Goal: Task Accomplishment & Management: Use online tool/utility

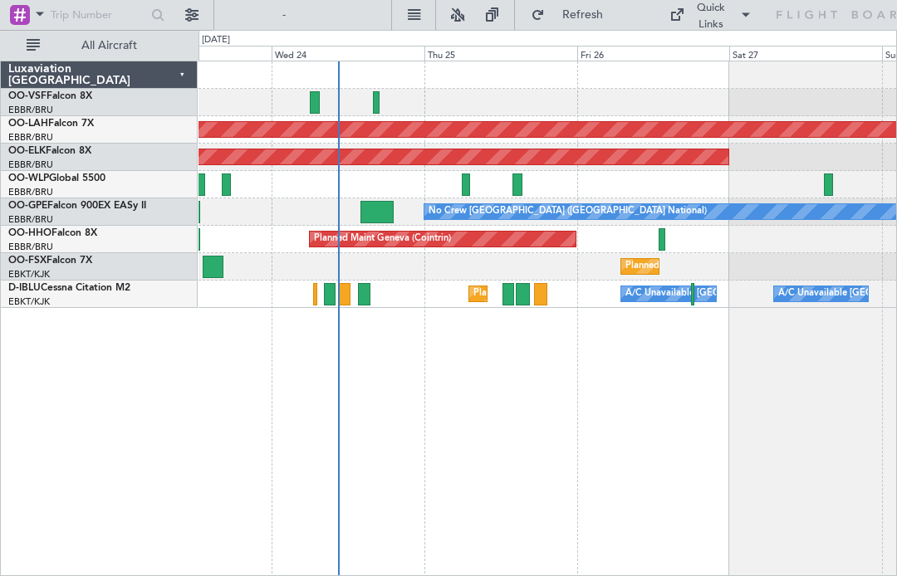
click at [408, 207] on div "Planned Maint [GEOGRAPHIC_DATA] ([GEOGRAPHIC_DATA] National) No Crew [GEOGRAPHI…" at bounding box center [546, 211] width 697 height 27
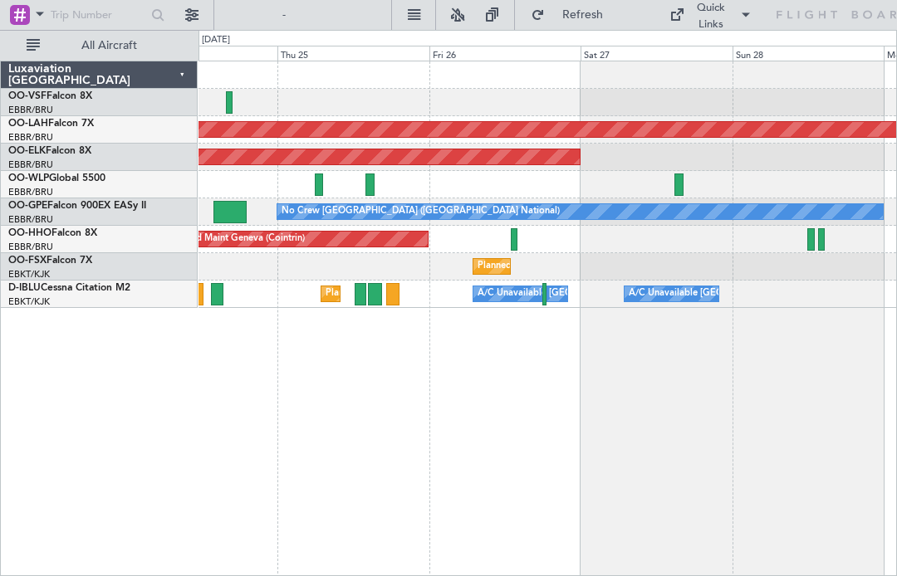
click at [597, 191] on div at bounding box center [546, 184] width 697 height 27
click at [597, 192] on div at bounding box center [546, 184] width 697 height 27
click at [597, 186] on div at bounding box center [546, 184] width 697 height 27
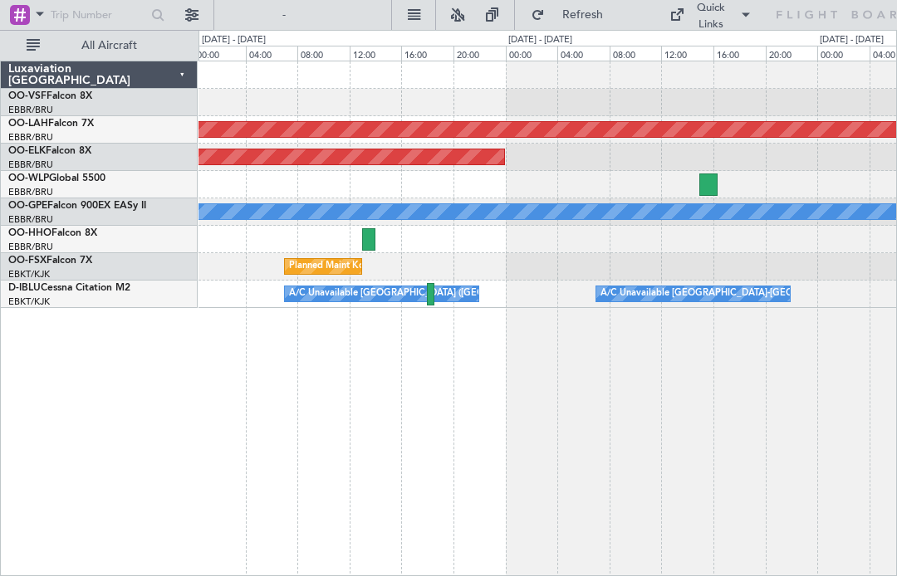
click at [597, 186] on div at bounding box center [707, 184] width 17 height 22
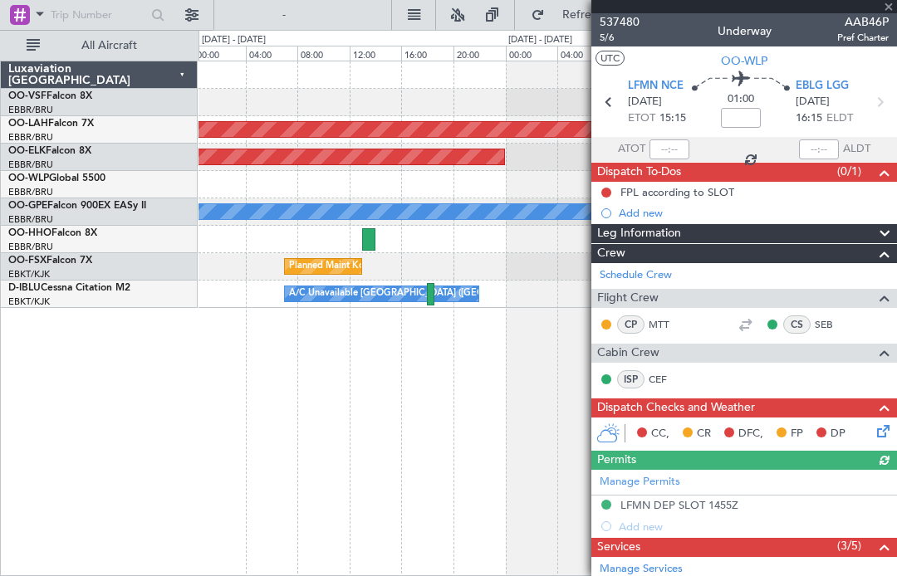
click at [597, 7] on div at bounding box center [743, 6] width 305 height 13
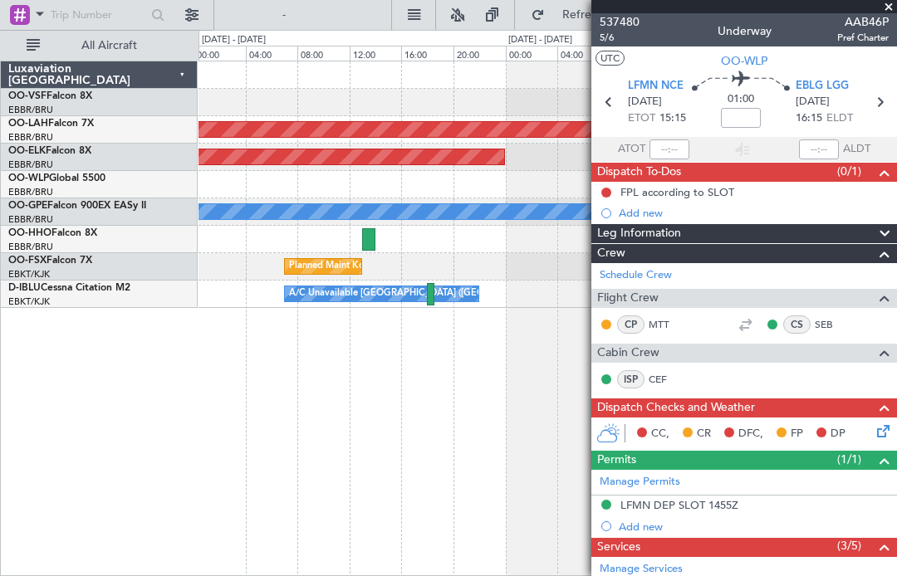
click at [597, 7] on span at bounding box center [888, 7] width 17 height 15
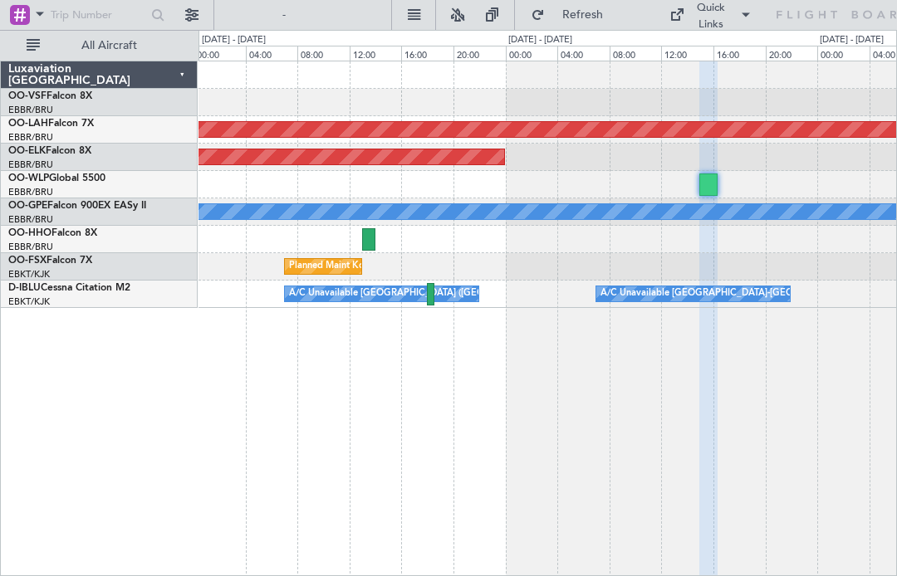
type input "0"
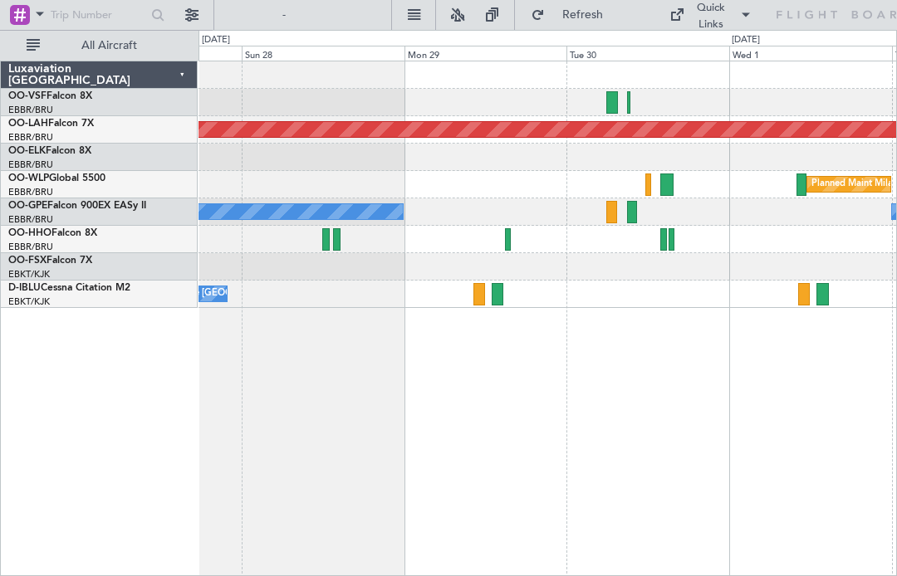
click at [597, 183] on div at bounding box center [666, 184] width 12 height 22
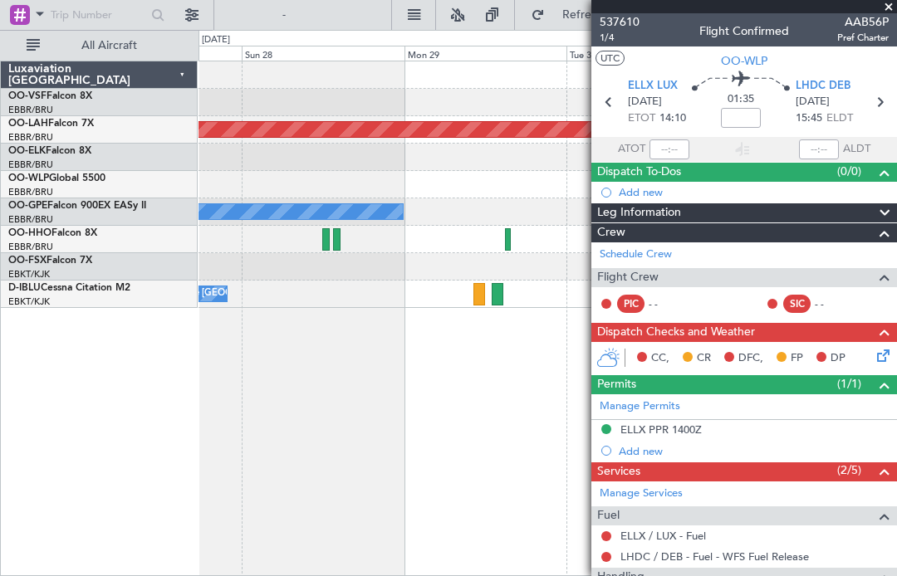
click at [597, 12] on span at bounding box center [888, 7] width 17 height 15
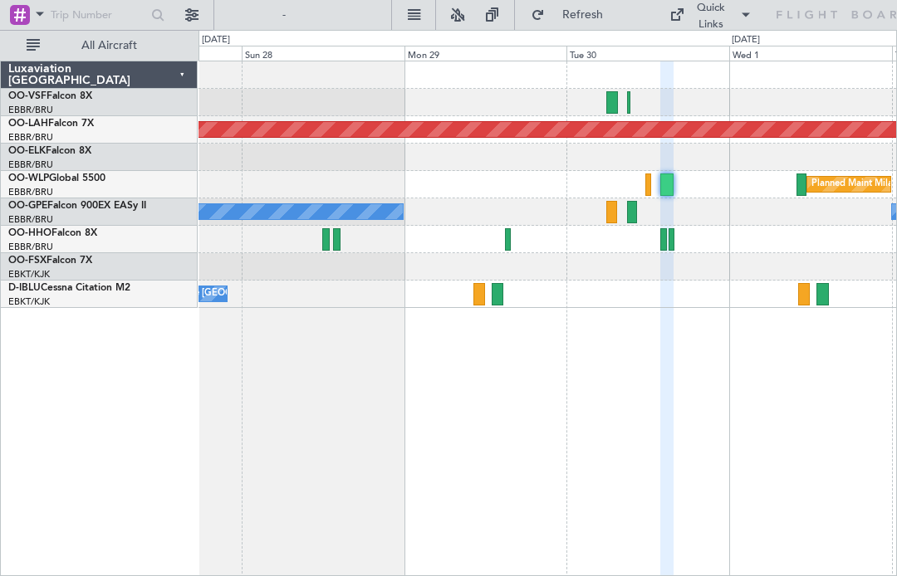
type input "0"
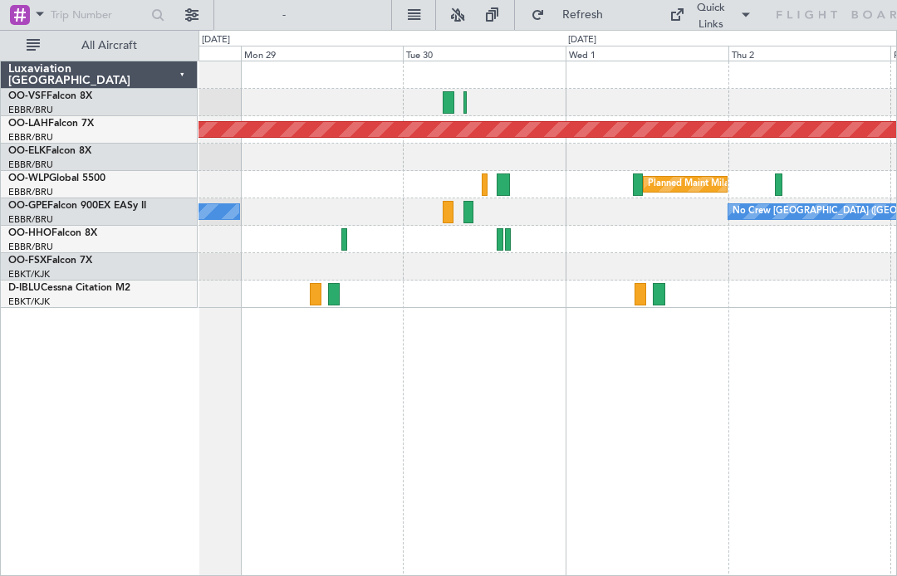
click at [502, 187] on div at bounding box center [502, 184] width 12 height 22
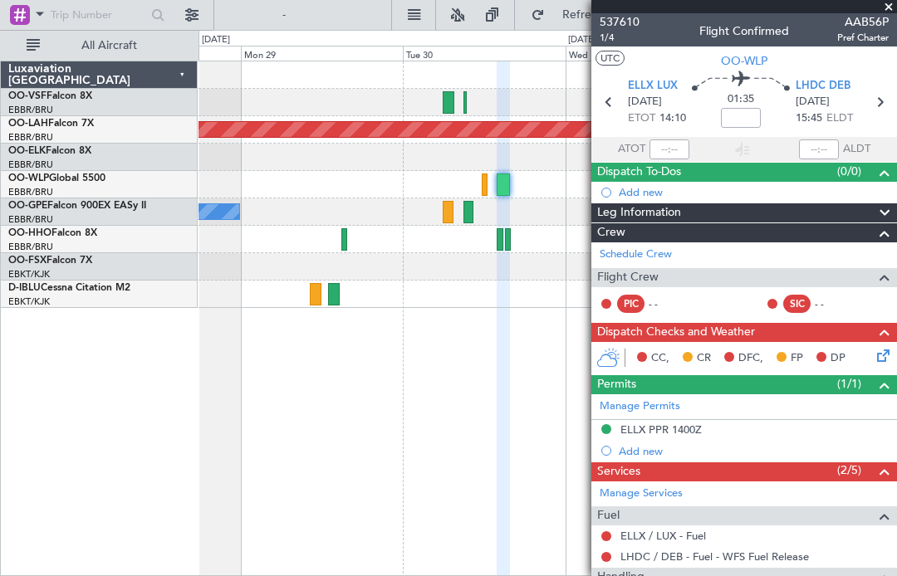
click at [597, 83] on span "LHDC DEB" at bounding box center [822, 86] width 55 height 17
click at [597, 10] on span at bounding box center [888, 7] width 17 height 15
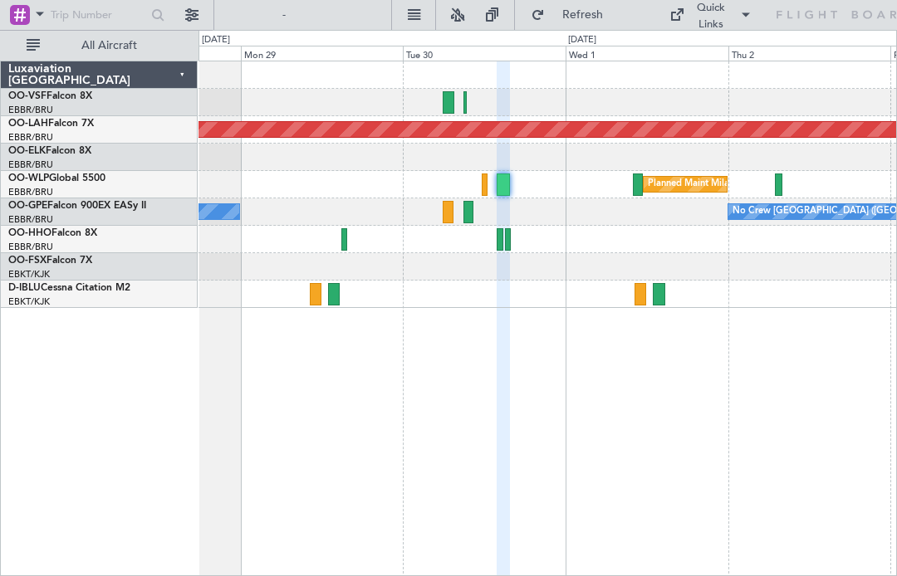
type input "0"
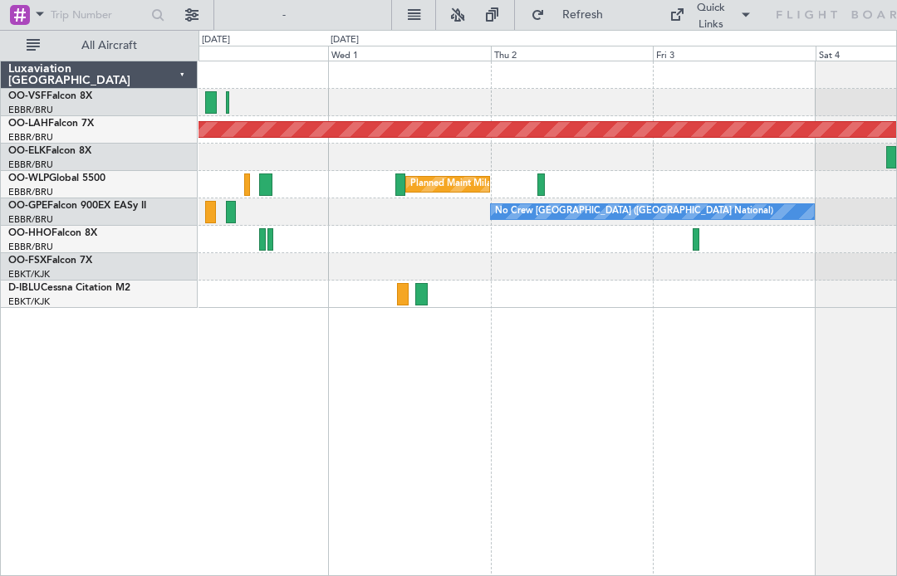
click at [406, 188] on div "Planned Maint Milan (Linate)" at bounding box center [447, 184] width 83 height 15
click at [418, 192] on div "Planned Maint Milan (Linate)" at bounding box center [447, 184] width 85 height 17
click at [398, 181] on div at bounding box center [400, 184] width 11 height 22
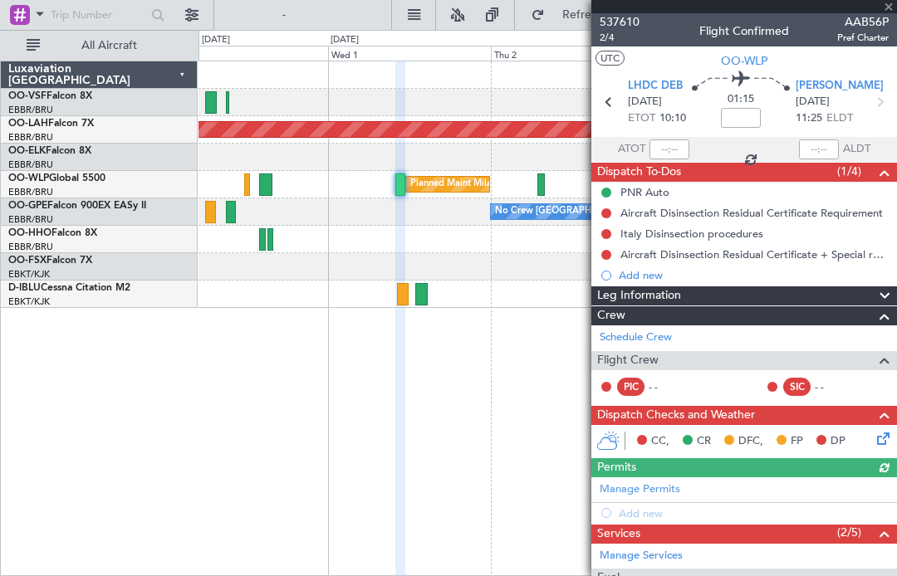
click at [597, 7] on div at bounding box center [743, 6] width 305 height 13
click at [597, 6] on span at bounding box center [888, 7] width 17 height 15
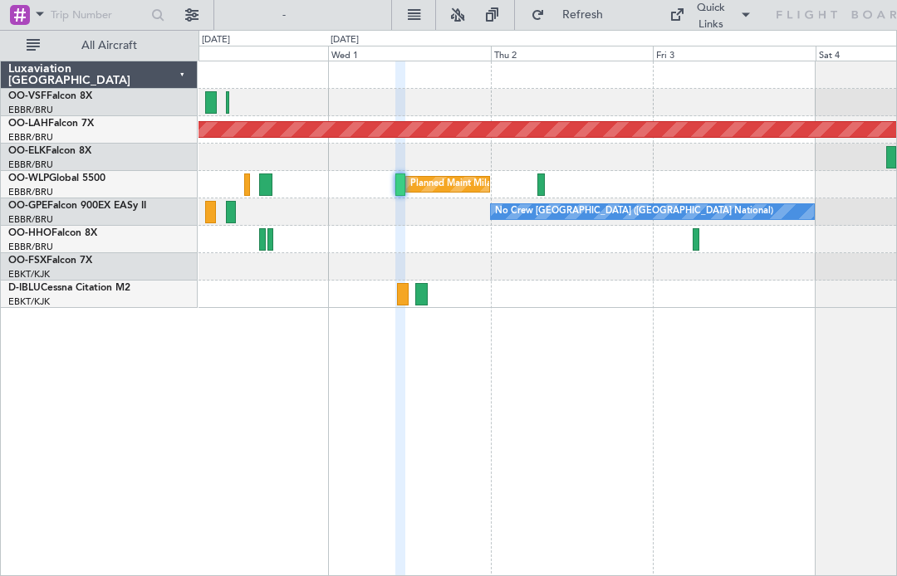
type input "0"
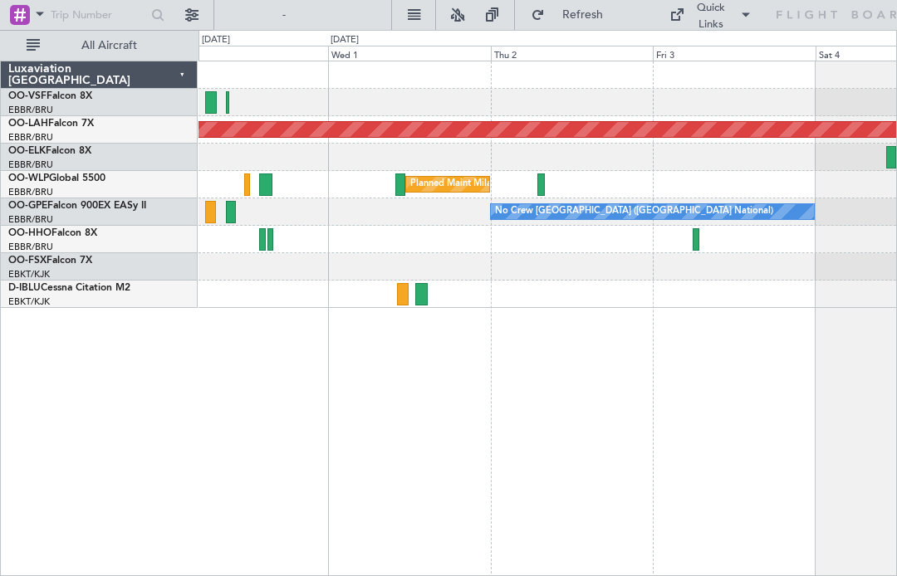
click at [546, 193] on div "Planned Maint Milan (Linate)" at bounding box center [546, 184] width 697 height 27
click at [552, 177] on div "Planned Maint Milan (Linate)" at bounding box center [546, 184] width 697 height 27
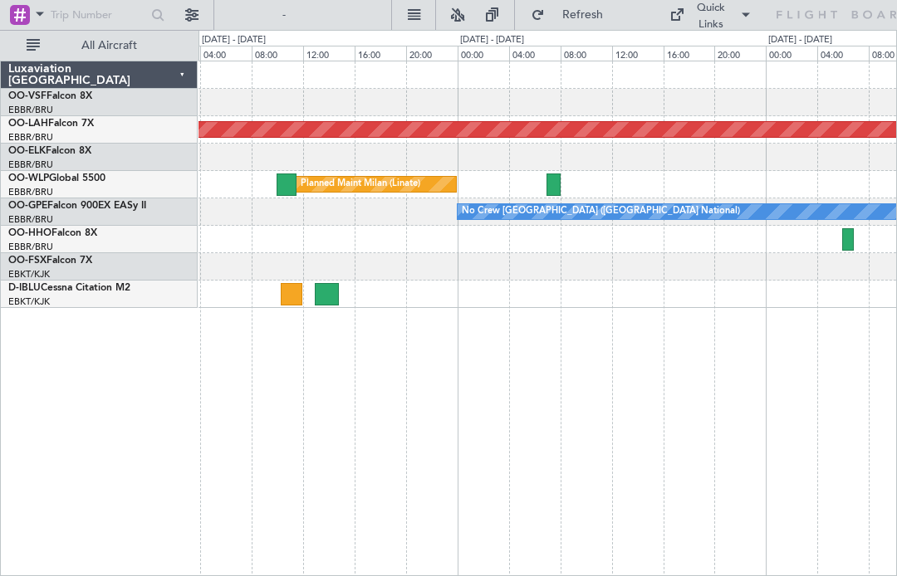
click at [526, 200] on div "No Crew [GEOGRAPHIC_DATA] ([GEOGRAPHIC_DATA] National)" at bounding box center [546, 211] width 697 height 27
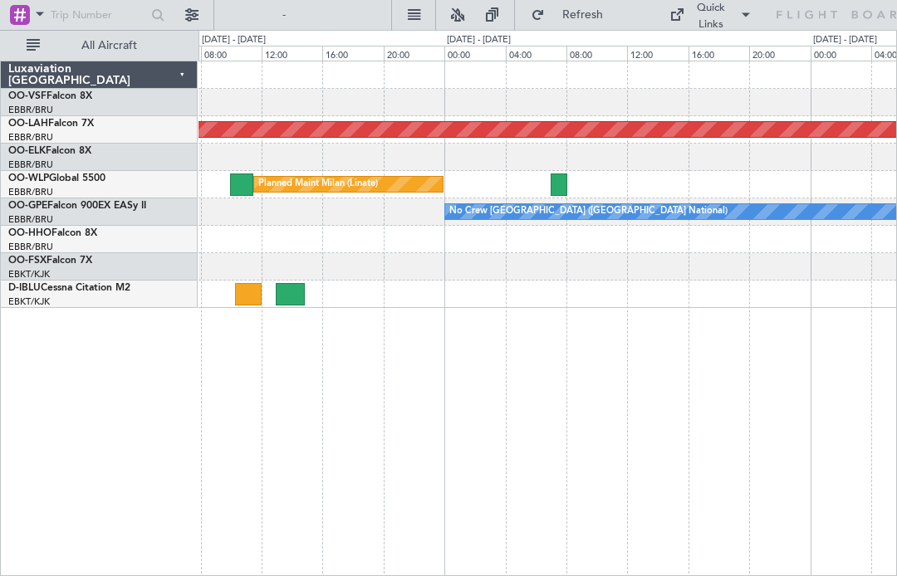
click at [559, 183] on div at bounding box center [558, 184] width 17 height 22
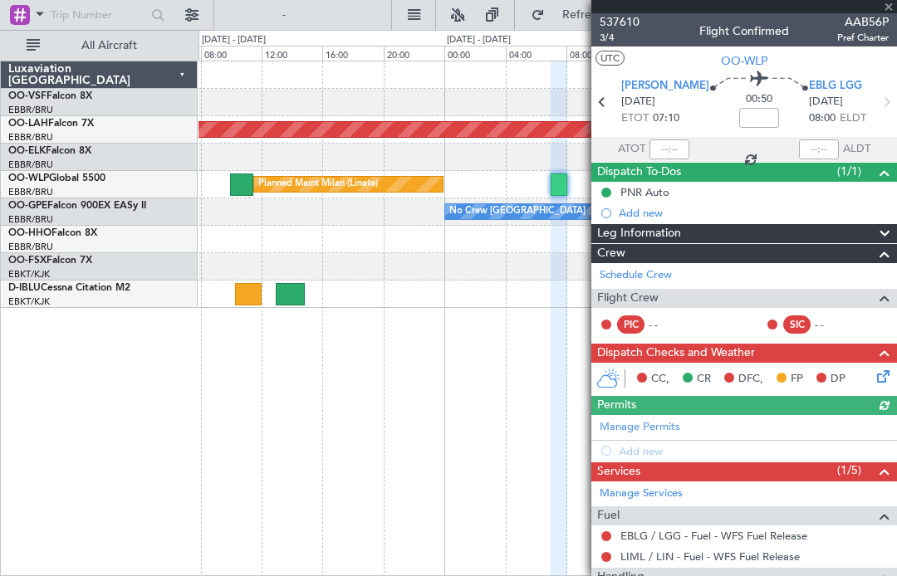
click at [597, 4] on div at bounding box center [743, 6] width 305 height 13
click at [597, 11] on span at bounding box center [888, 7] width 17 height 15
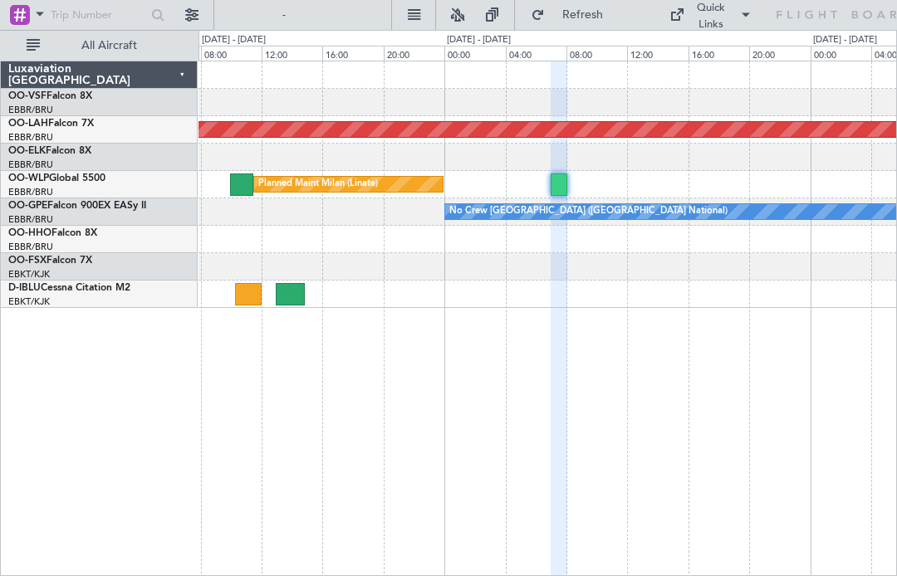
type input "0"
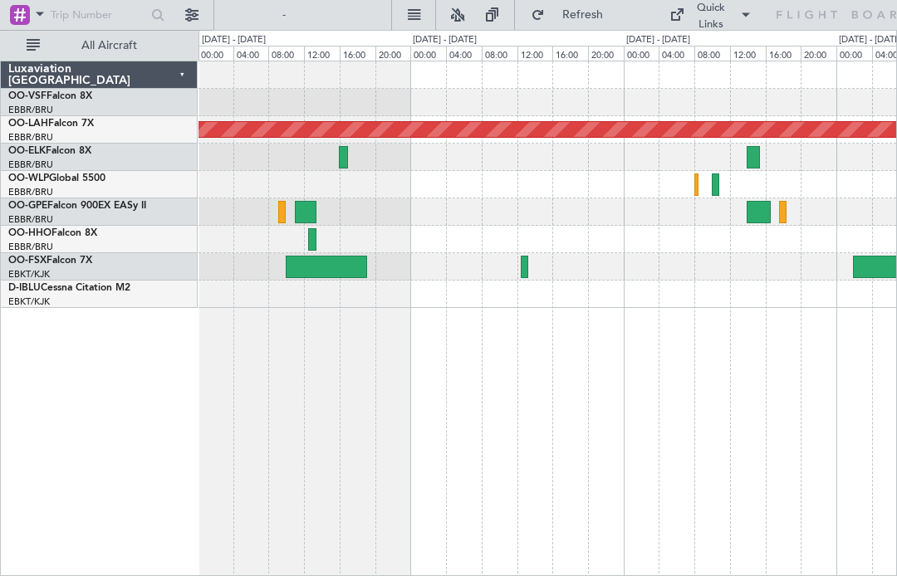
click at [597, 185] on div at bounding box center [714, 184] width 7 height 22
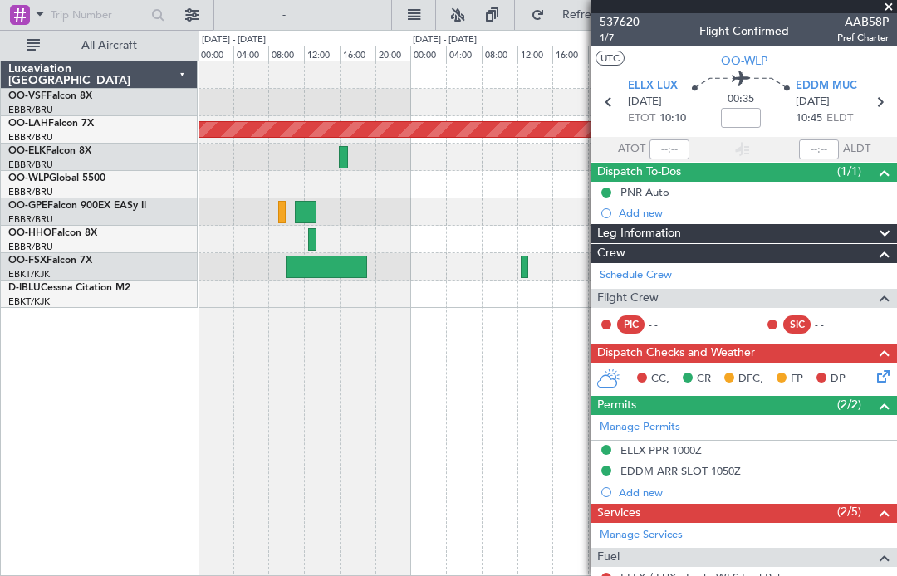
click at [597, 2] on span at bounding box center [888, 7] width 17 height 15
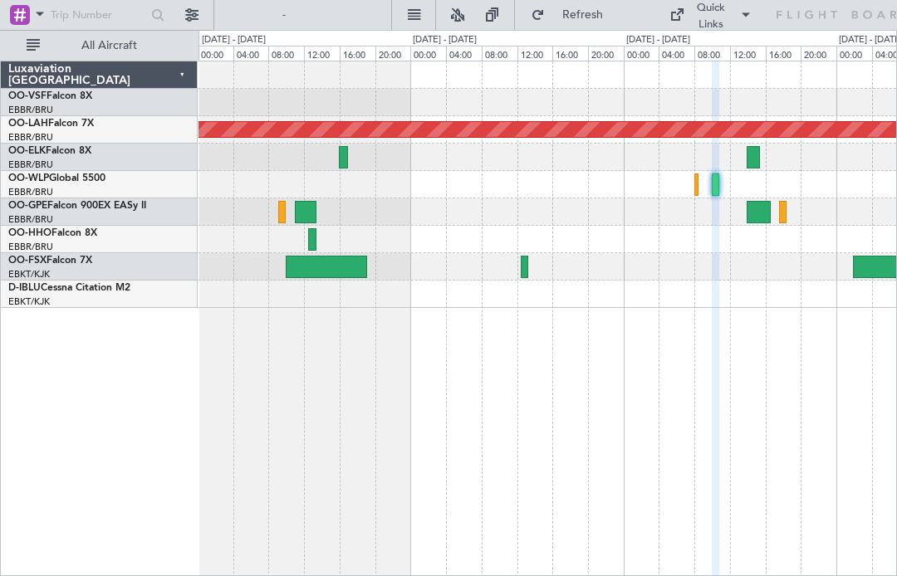
type input "0"
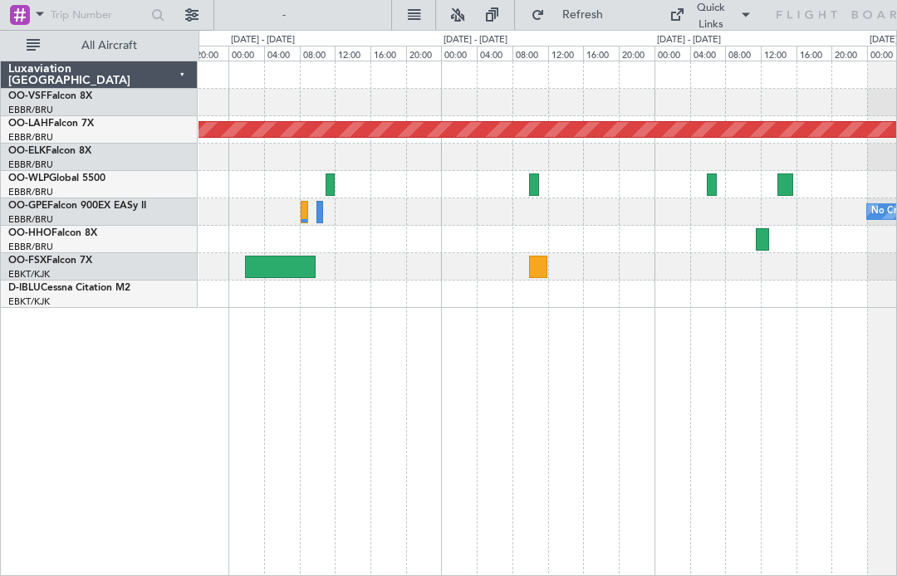
click at [538, 176] on div at bounding box center [534, 184] width 10 height 22
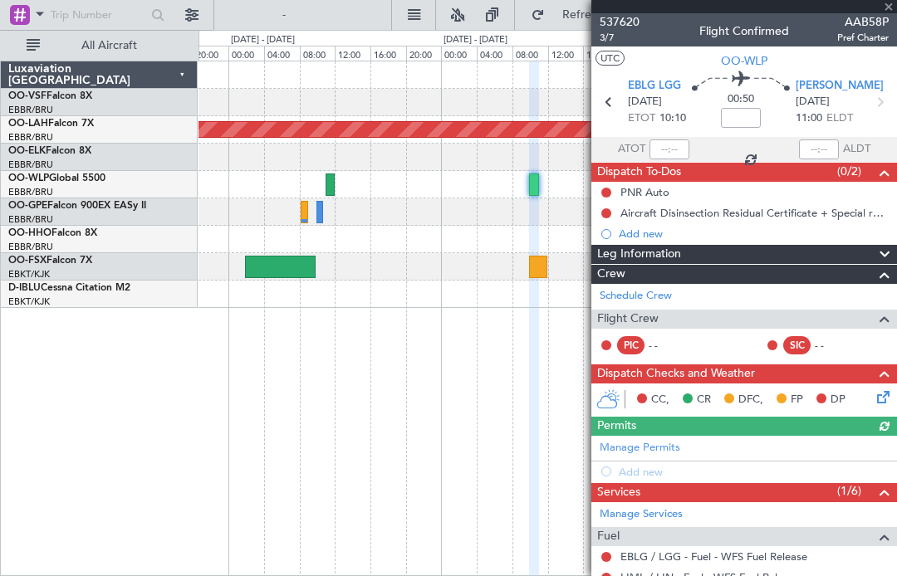
click at [597, 2] on div at bounding box center [743, 6] width 305 height 13
click at [597, 10] on span at bounding box center [888, 7] width 17 height 15
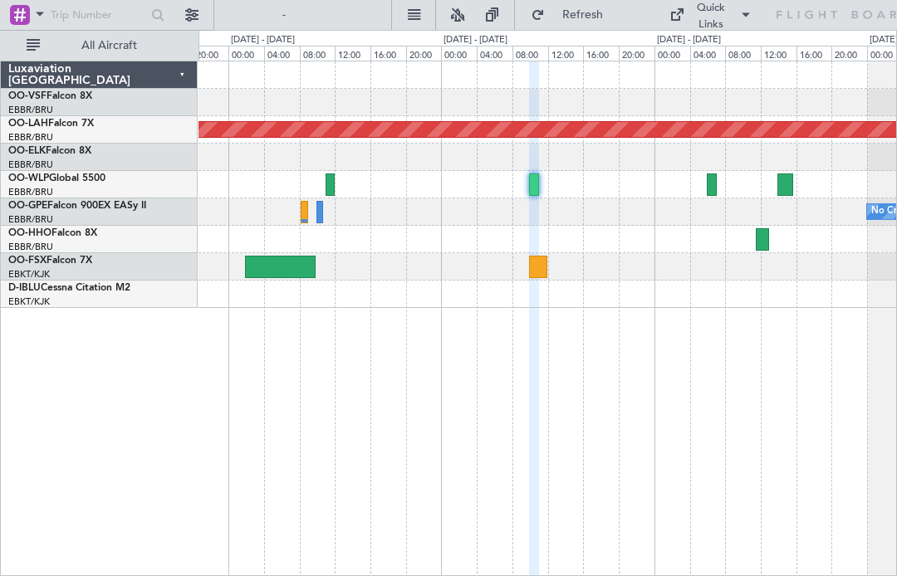
type input "0"
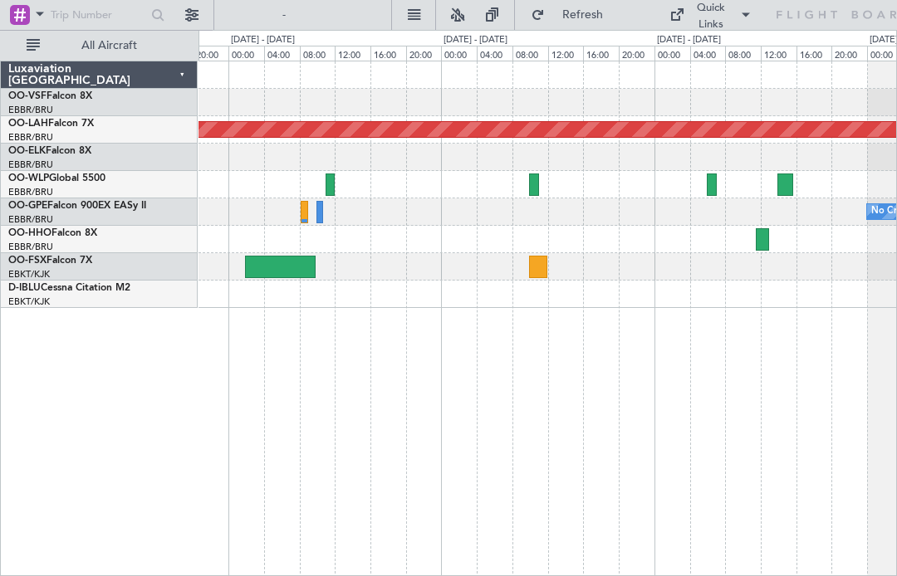
click at [597, 188] on div at bounding box center [711, 184] width 10 height 22
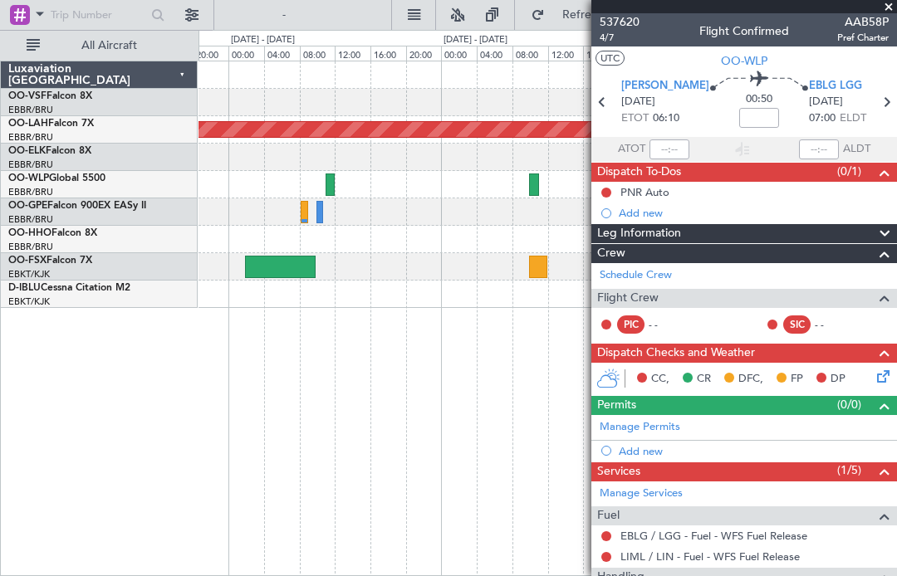
click at [597, 11] on span at bounding box center [888, 7] width 17 height 15
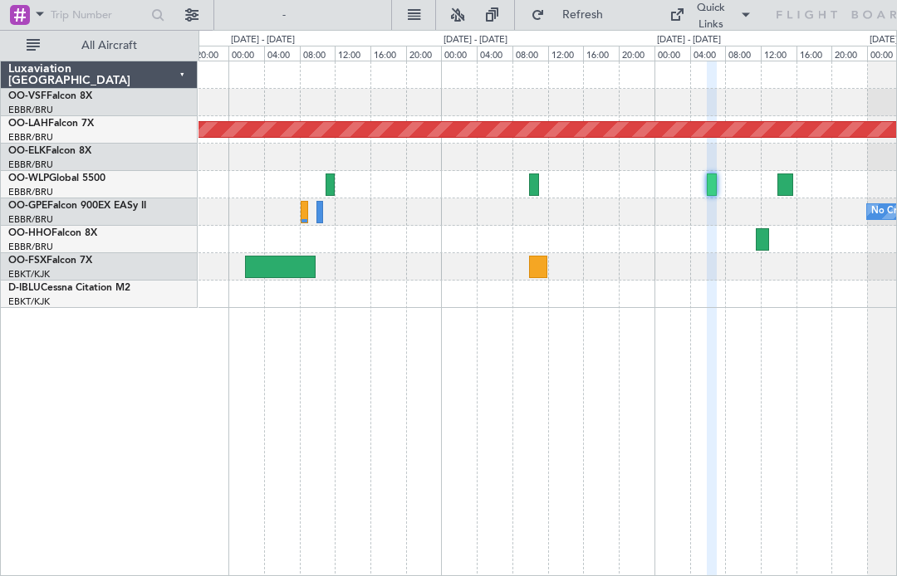
type input "0"
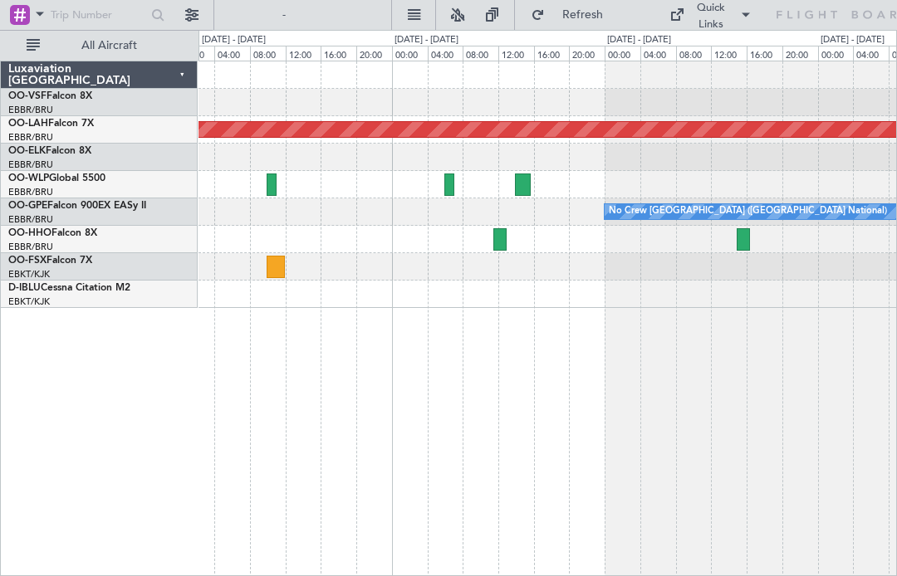
click at [526, 183] on div at bounding box center [522, 184] width 15 height 22
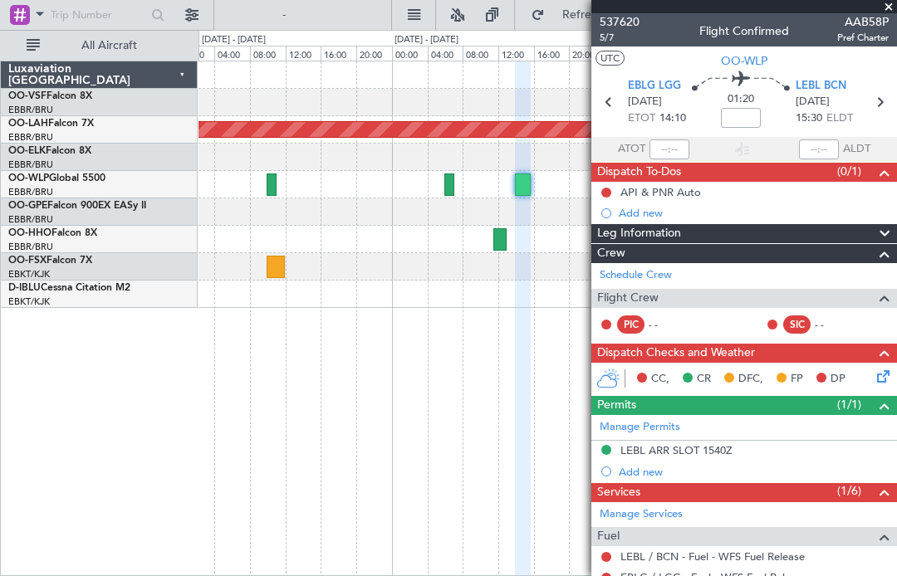
click at [597, 71] on section "EBLG LGG [DATE] ETOT 14:10 01:20 LEBL BCN [DATE] 15:30 ELDT" at bounding box center [743, 104] width 305 height 66
click at [597, 8] on span at bounding box center [888, 7] width 17 height 15
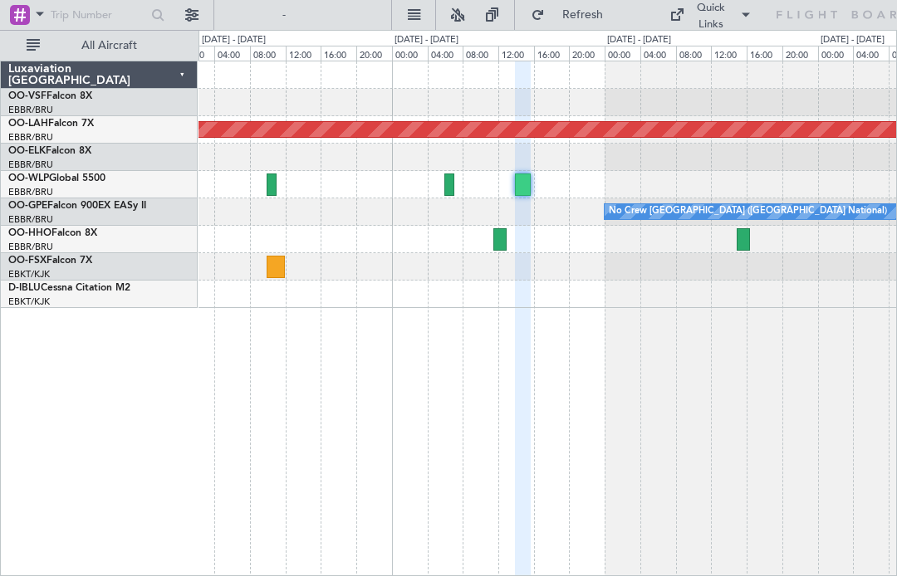
type input "0"
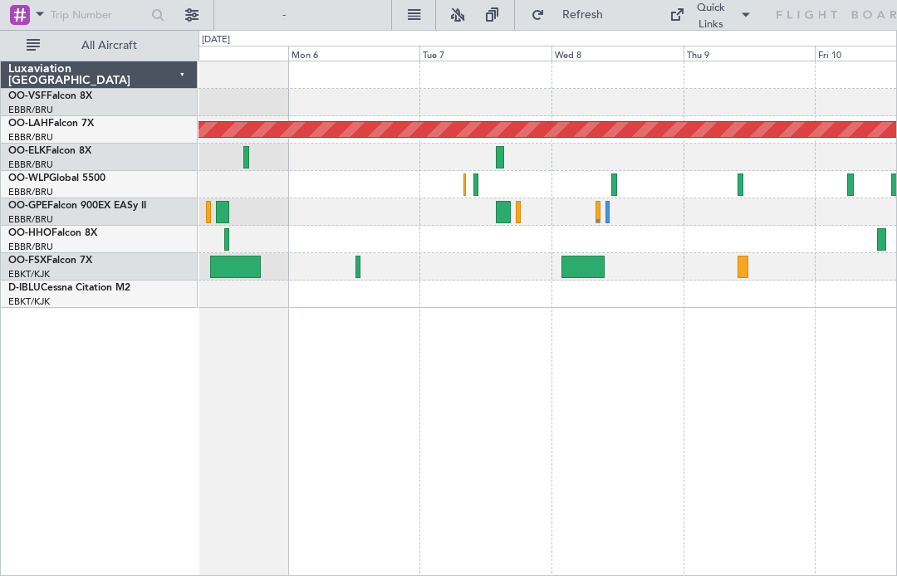
click at [597, 196] on div at bounding box center [546, 184] width 697 height 27
click at [597, 191] on div at bounding box center [740, 184] width 7 height 22
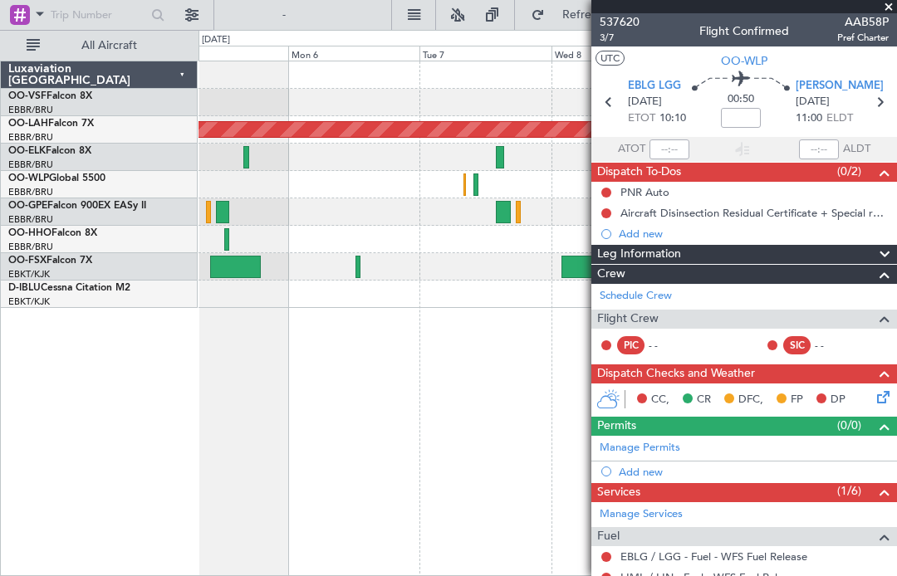
click at [597, 12] on span at bounding box center [888, 7] width 17 height 15
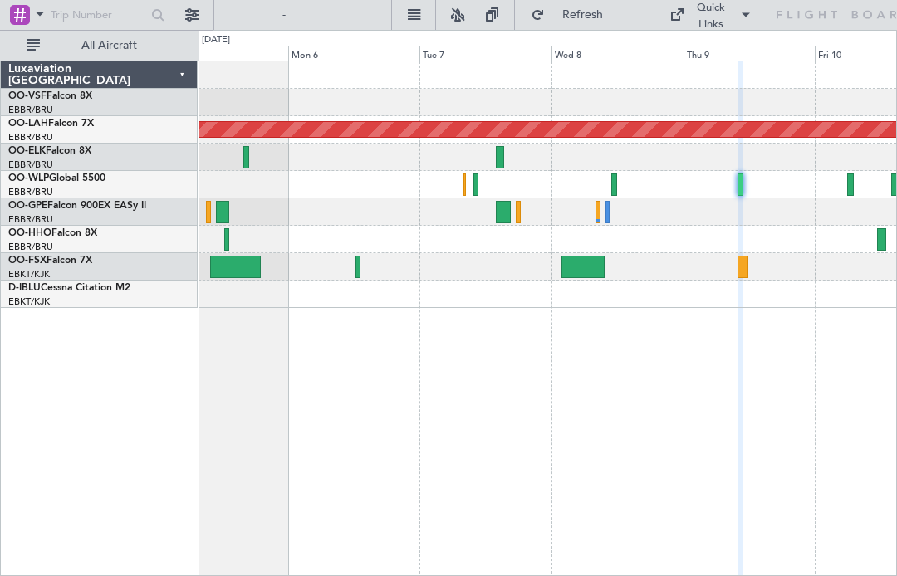
type input "0"
click at [597, 191] on div at bounding box center [740, 184] width 7 height 22
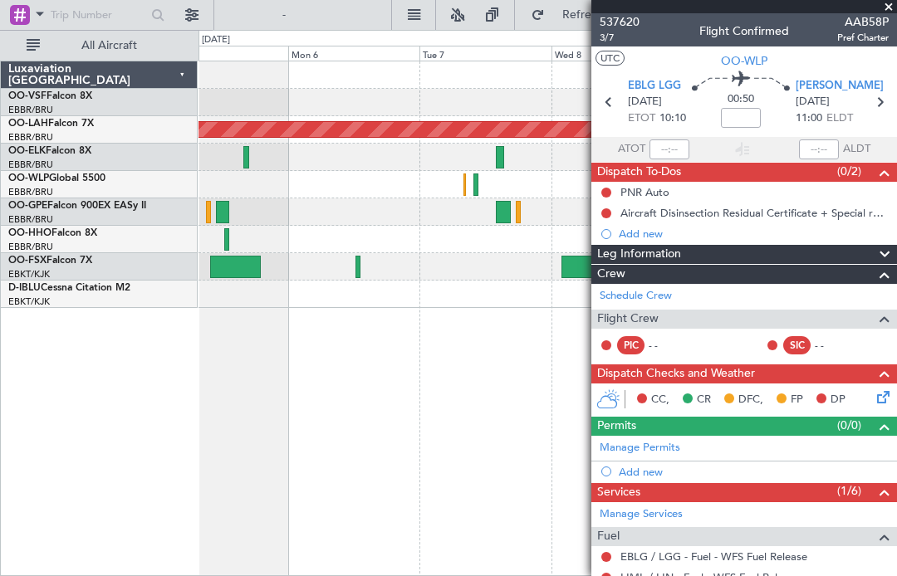
click at [597, 11] on span at bounding box center [888, 7] width 17 height 15
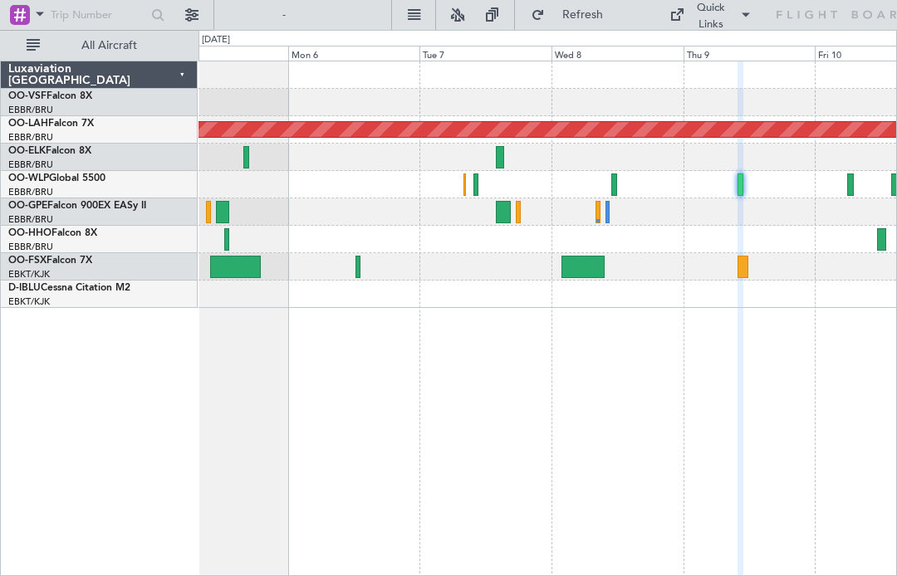
type input "0"
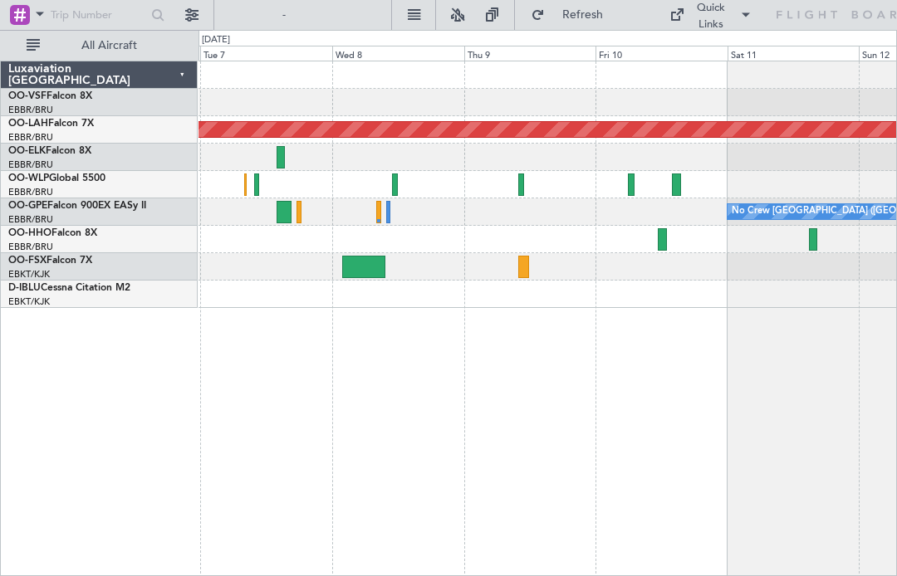
click at [597, 196] on div at bounding box center [546, 184] width 697 height 27
click at [597, 193] on div at bounding box center [631, 184] width 7 height 22
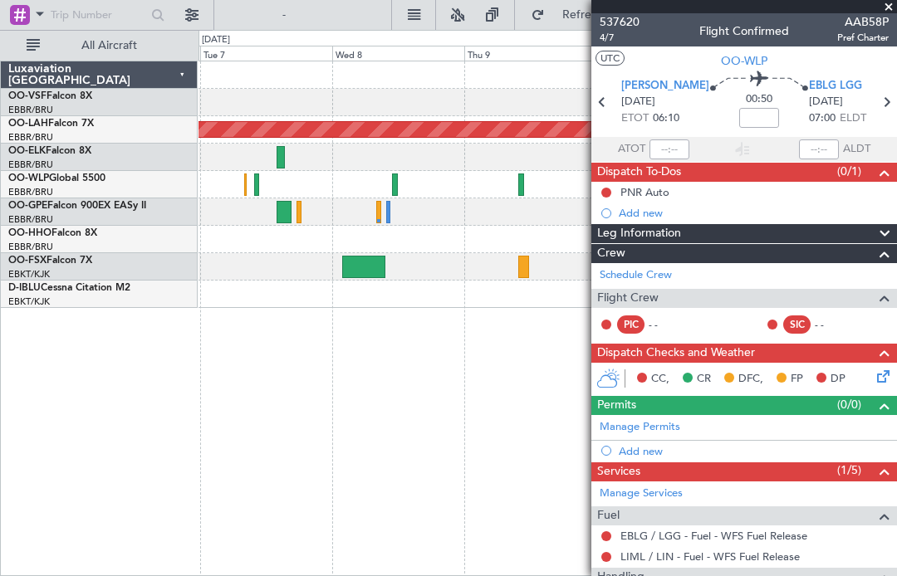
click at [597, 11] on span at bounding box center [888, 7] width 17 height 15
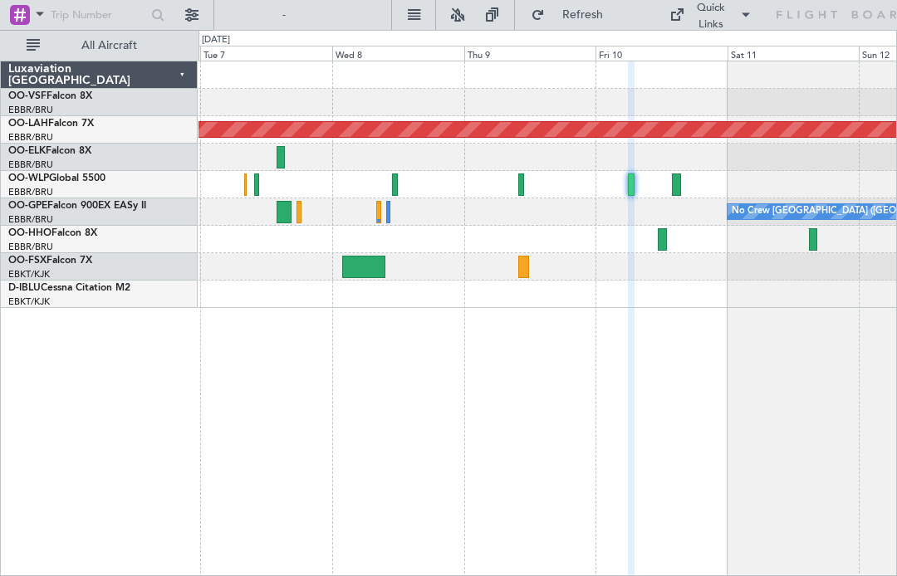
type input "0"
click at [597, 195] on div at bounding box center [677, 184] width 10 height 22
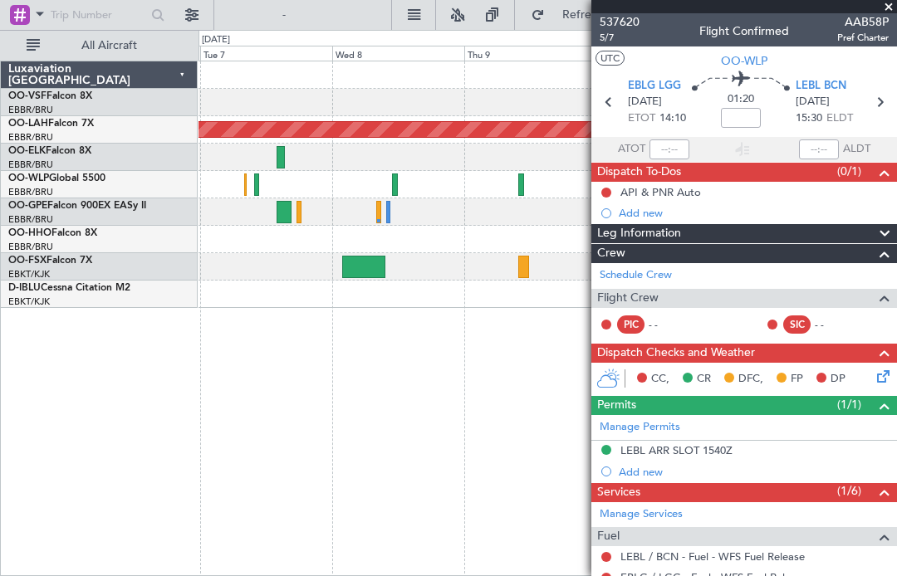
click at [597, 6] on div at bounding box center [743, 6] width 305 height 13
click at [597, 12] on span at bounding box center [888, 7] width 17 height 15
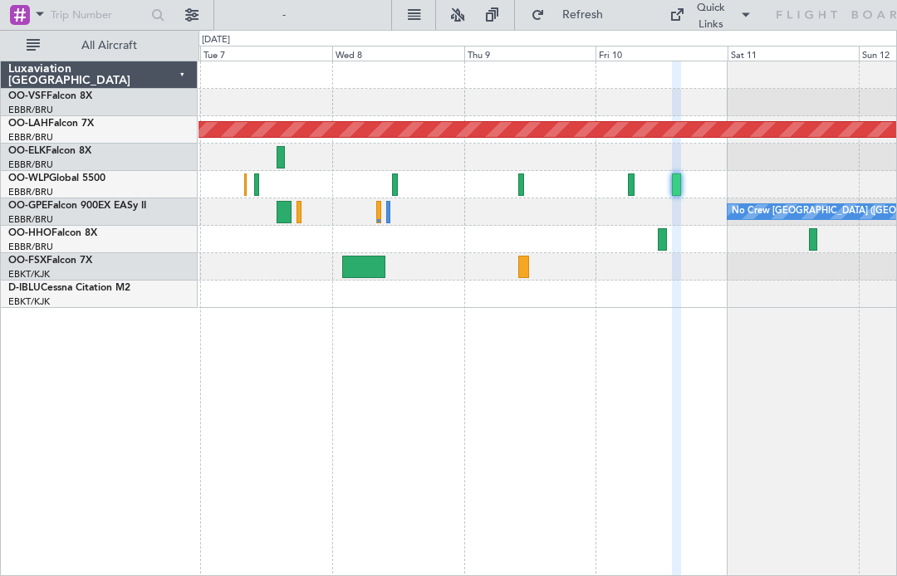
type input "0"
click at [518, 181] on div at bounding box center [521, 184] width 7 height 22
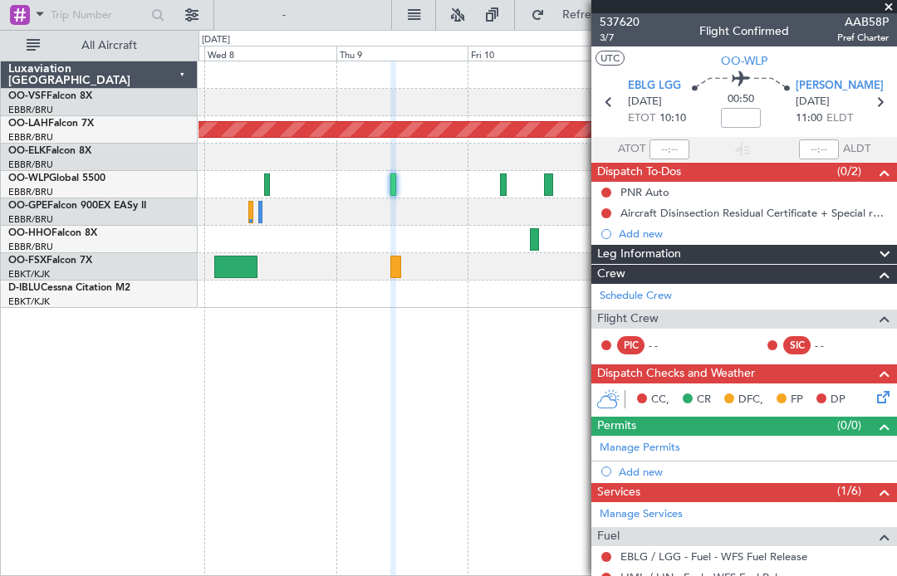
click at [597, 10] on span at bounding box center [888, 7] width 17 height 15
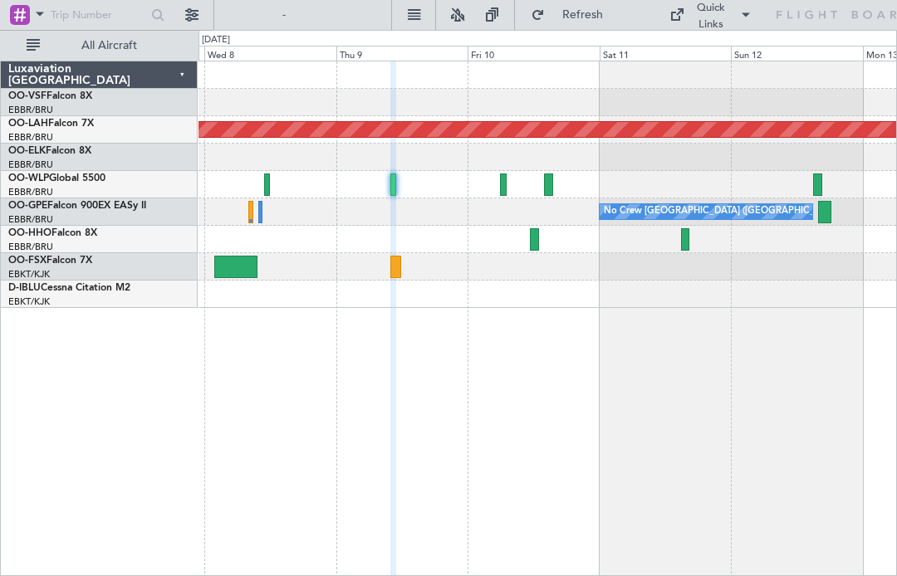
type input "0"
click at [500, 188] on div at bounding box center [503, 184] width 7 height 22
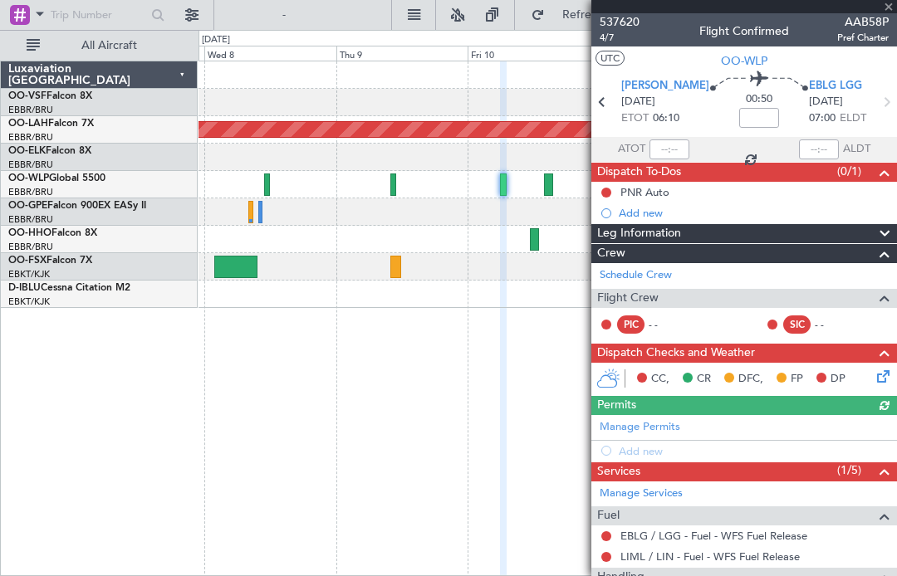
click at [269, 183] on div at bounding box center [267, 184] width 6 height 22
click at [277, 198] on div at bounding box center [546, 184] width 697 height 27
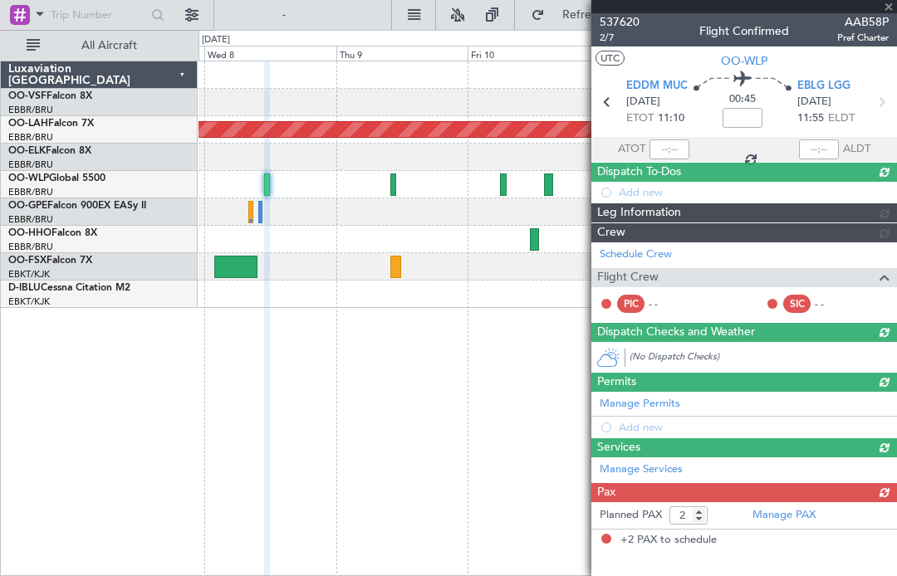
click at [266, 185] on div at bounding box center [267, 184] width 6 height 22
